Goal: Task Accomplishment & Management: Manage account settings

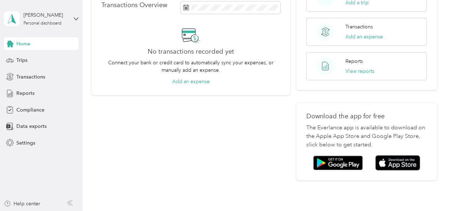
scroll to position [169, 0]
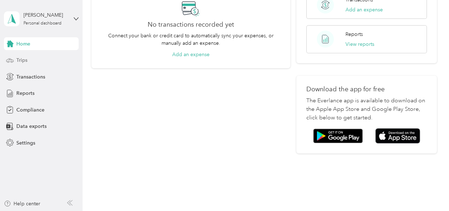
click at [24, 58] on span "Trips" at bounding box center [21, 60] width 11 height 7
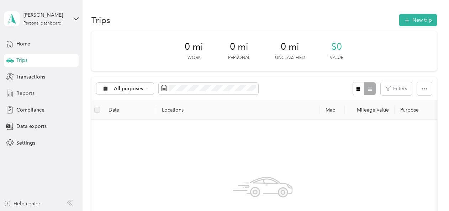
click at [33, 89] on div "Reports" at bounding box center [41, 93] width 75 height 13
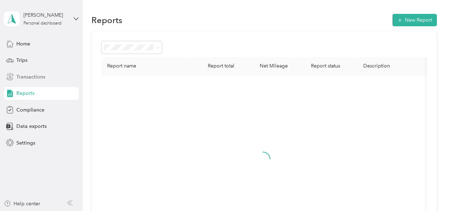
click at [33, 79] on span "Transactions" at bounding box center [30, 76] width 29 height 7
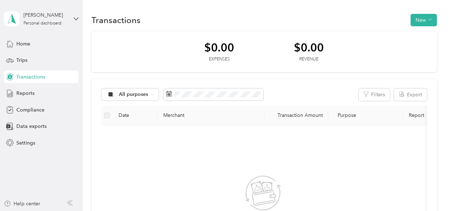
click at [69, 18] on div "[PERSON_NAME] Personal dashboard" at bounding box center [41, 18] width 75 height 25
click at [55, 38] on span "You’re signed in as [PERSON_NAME][EMAIL_ADDRESS][PERSON_NAME][DOMAIN_NAME]" at bounding box center [119, 37] width 220 height 7
click at [17, 139] on span "Settings" at bounding box center [25, 142] width 19 height 7
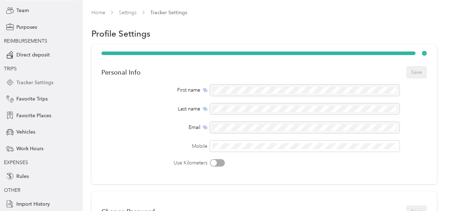
scroll to position [71, 0]
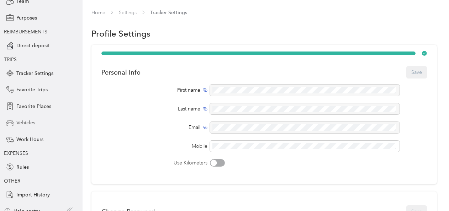
click at [22, 117] on div "Vehicles" at bounding box center [41, 123] width 75 height 13
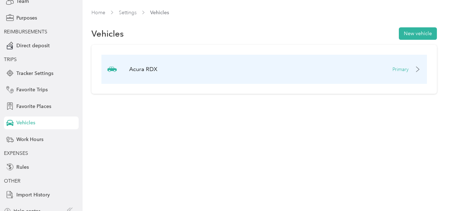
click at [182, 78] on div "Acura RDX Primary" at bounding box center [263, 69] width 325 height 29
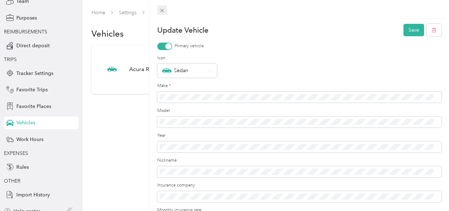
click at [156, 11] on div at bounding box center [299, 9] width 299 height 19
click at [158, 11] on span at bounding box center [162, 10] width 10 height 10
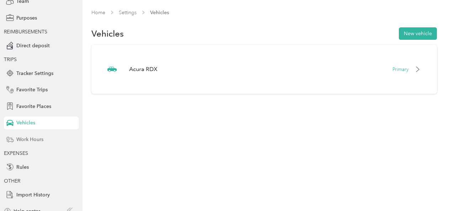
click at [30, 143] on span "Work Hours" at bounding box center [29, 139] width 27 height 7
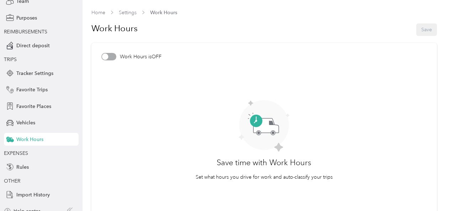
scroll to position [79, 0]
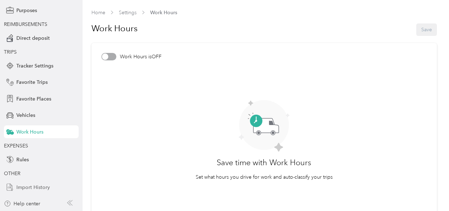
click at [31, 186] on span "Import History" at bounding box center [32, 187] width 33 height 7
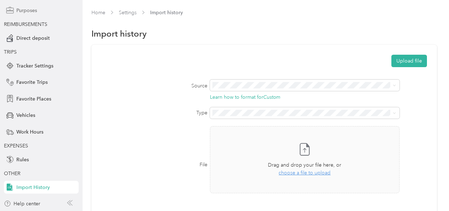
click at [33, 11] on span "Purposes" at bounding box center [26, 10] width 21 height 7
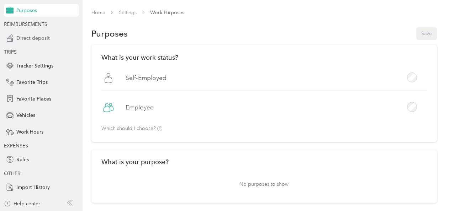
click at [37, 36] on span "Direct deposit" at bounding box center [32, 37] width 33 height 7
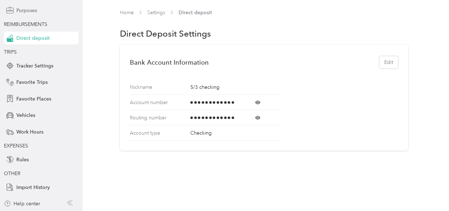
click at [30, 10] on span "Purposes" at bounding box center [26, 10] width 21 height 7
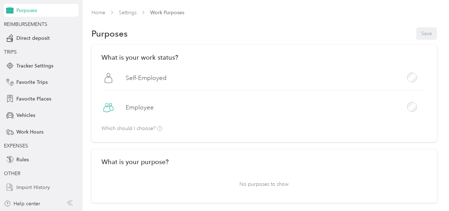
click at [37, 188] on span "Import History" at bounding box center [32, 187] width 33 height 7
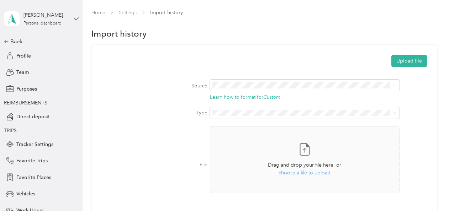
click at [75, 17] on icon at bounding box center [76, 18] width 5 height 5
click at [74, 36] on span "[PERSON_NAME][EMAIL_ADDRESS][PERSON_NAME][DOMAIN_NAME]" at bounding box center [132, 36] width 166 height 6
click at [130, 16] on span "Settings" at bounding box center [128, 12] width 18 height 7
click at [104, 12] on link "Home" at bounding box center [98, 13] width 14 height 6
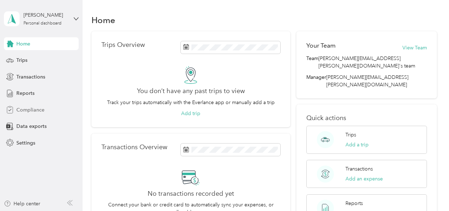
click at [31, 112] on span "Compliance" at bounding box center [30, 109] width 28 height 7
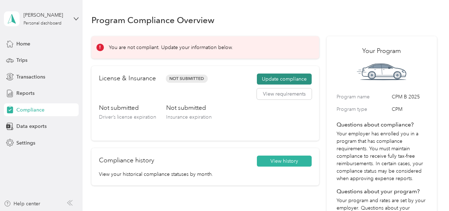
click at [270, 78] on button "Update compliance" at bounding box center [284, 79] width 55 height 11
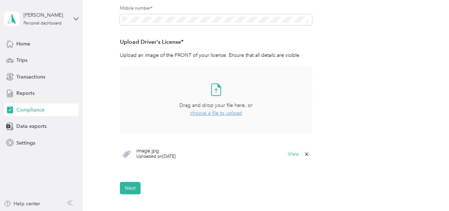
scroll to position [178, 0]
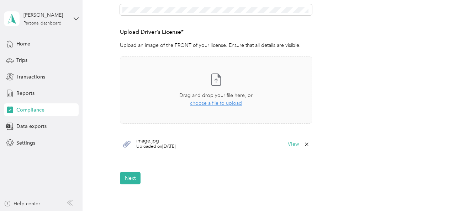
click at [141, 145] on span "Uploaded on [DATE]" at bounding box center [155, 147] width 39 height 6
click at [124, 144] on icon at bounding box center [126, 144] width 9 height 9
click at [289, 144] on button "View" at bounding box center [293, 144] width 11 height 5
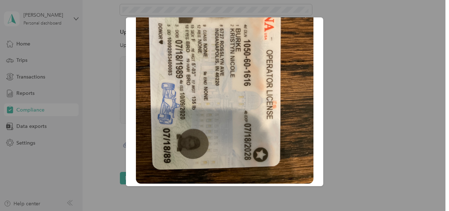
scroll to position [0, 0]
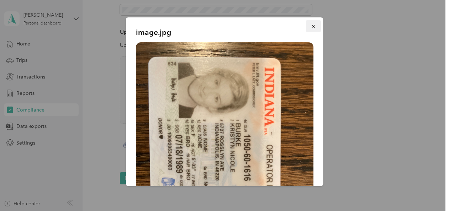
click at [311, 25] on icon "button" at bounding box center [313, 26] width 5 height 5
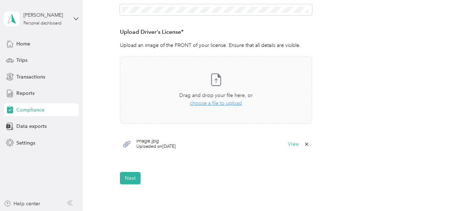
scroll to position [249, 0]
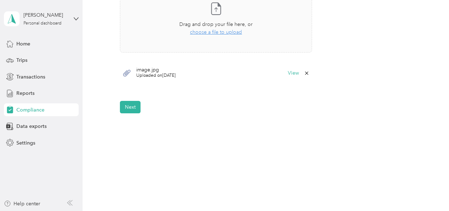
click at [133, 106] on button "Next" at bounding box center [130, 107] width 21 height 12
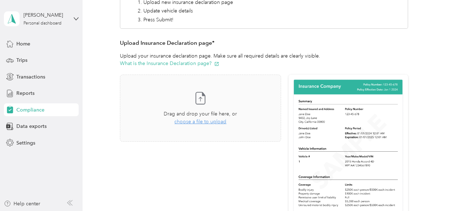
scroll to position [117, 0]
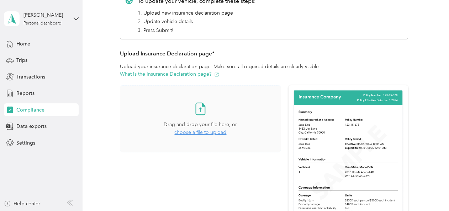
click at [213, 133] on span "choose a file to upload" at bounding box center [200, 132] width 52 height 6
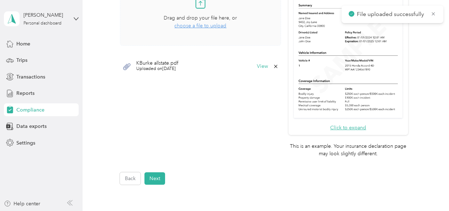
scroll to position [153, 0]
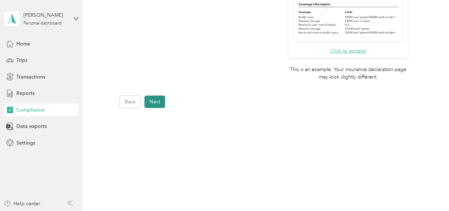
click at [154, 103] on button "Next" at bounding box center [154, 102] width 21 height 12
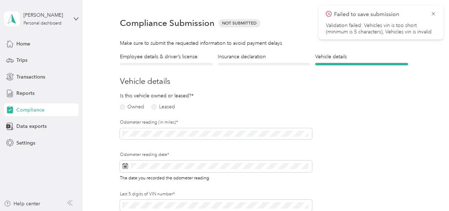
scroll to position [9, 0]
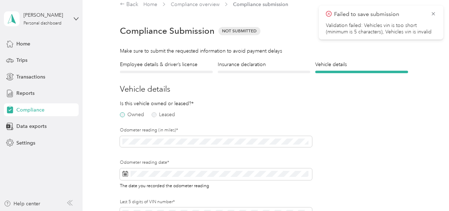
click at [137, 116] on label "Owned" at bounding box center [132, 114] width 24 height 5
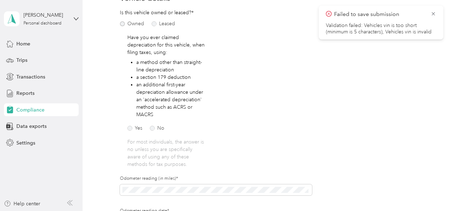
scroll to position [151, 0]
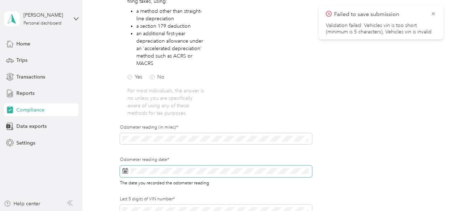
click at [223, 166] on span at bounding box center [216, 172] width 192 height 12
click at [223, 167] on span at bounding box center [216, 172] width 192 height 12
click at [122, 169] on span at bounding box center [216, 172] width 192 height 12
click at [126, 171] on icon at bounding box center [125, 171] width 6 height 6
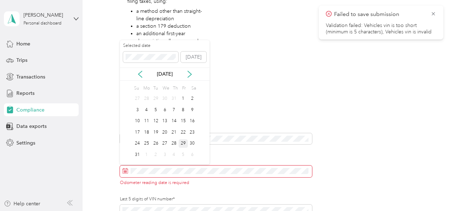
click at [183, 144] on div "29" at bounding box center [183, 143] width 9 height 9
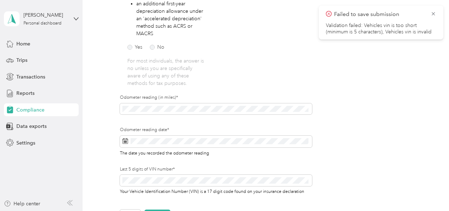
scroll to position [222, 0]
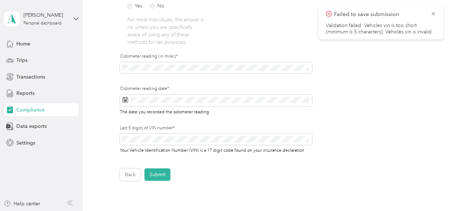
click at [167, 174] on button "Submit" at bounding box center [157, 175] width 26 height 12
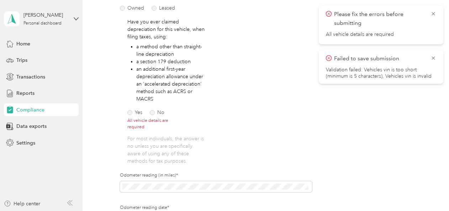
scroll to position [80, 0]
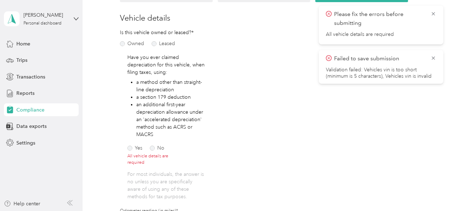
click at [164, 150] on div "Yes No" at bounding box center [153, 146] width 52 height 7
click at [159, 150] on label "No" at bounding box center [157, 148] width 15 height 5
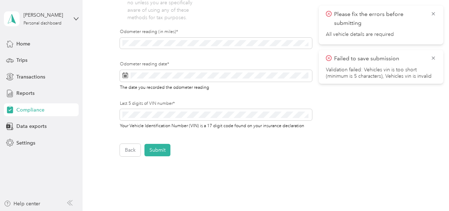
scroll to position [295, 0]
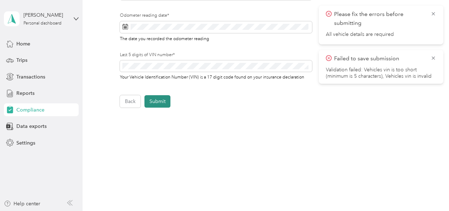
click at [158, 102] on button "Submit" at bounding box center [157, 101] width 26 height 12
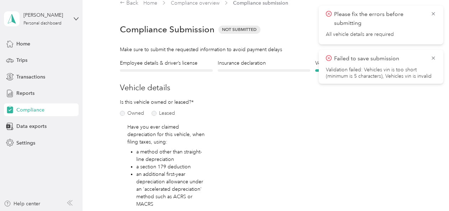
scroll to position [9, 0]
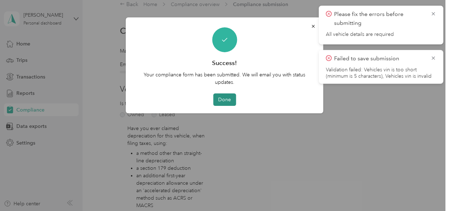
click at [224, 104] on button "Done" at bounding box center [224, 100] width 23 height 12
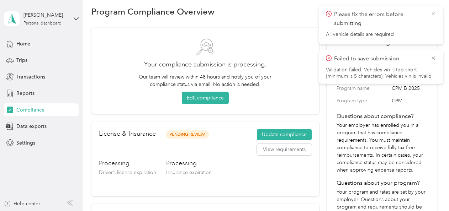
click at [434, 15] on icon at bounding box center [432, 13] width 3 height 3
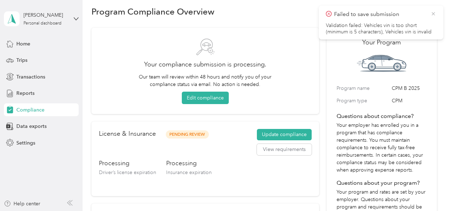
click at [433, 14] on icon at bounding box center [432, 13] width 3 height 3
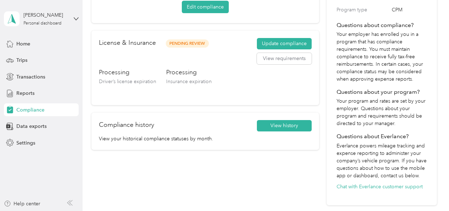
scroll to position [80, 0]
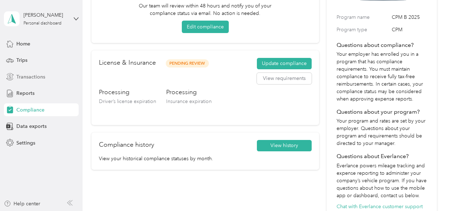
click at [32, 78] on span "Transactions" at bounding box center [30, 76] width 29 height 7
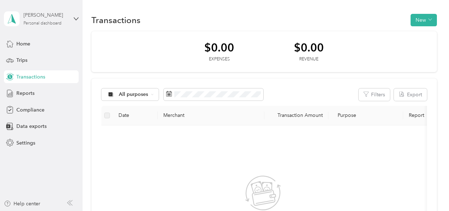
click at [31, 18] on div "[PERSON_NAME]" at bounding box center [45, 14] width 44 height 7
click at [204, 27] on section "Transactions New $0.00 Expenses $0.00 Revenue All purposes Filters Export Date …" at bounding box center [263, 173] width 345 height 323
drag, startPoint x: 204, startPoint y: 27, endPoint x: 336, endPoint y: 57, distance: 134.4
click at [336, 57] on div "$0.00 Expenses $0.00 Revenue" at bounding box center [263, 51] width 345 height 41
click at [420, 19] on button "New" at bounding box center [423, 20] width 26 height 12
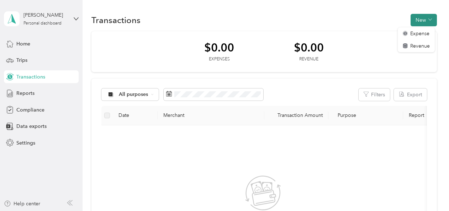
click at [420, 19] on button "New" at bounding box center [423, 20] width 26 height 12
click at [32, 127] on span "Data exports" at bounding box center [31, 126] width 30 height 7
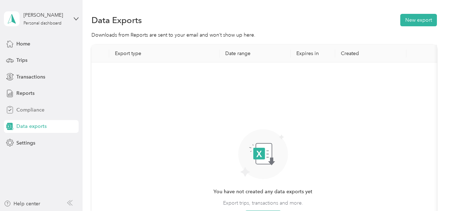
click at [31, 103] on div "Compliance" at bounding box center [41, 109] width 75 height 13
